Goal: Find specific page/section: Find specific page/section

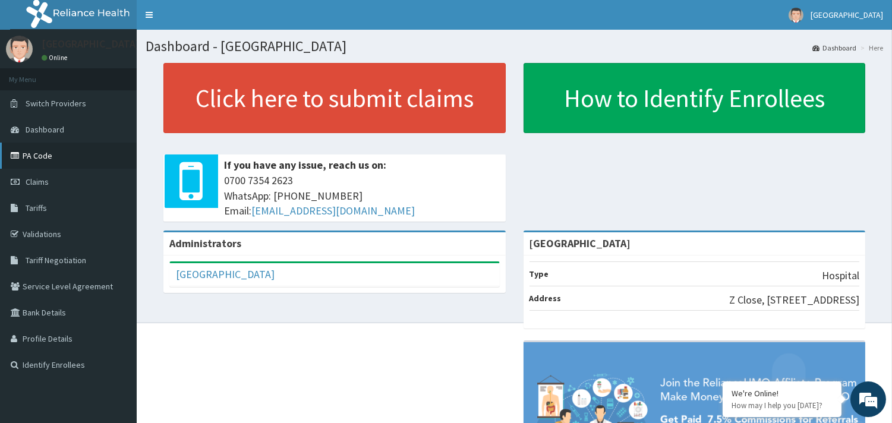
click at [51, 156] on link "PA Code" at bounding box center [68, 156] width 137 height 26
click at [52, 157] on link "PA Code" at bounding box center [68, 156] width 137 height 26
